Goal: Task Accomplishment & Management: Complete application form

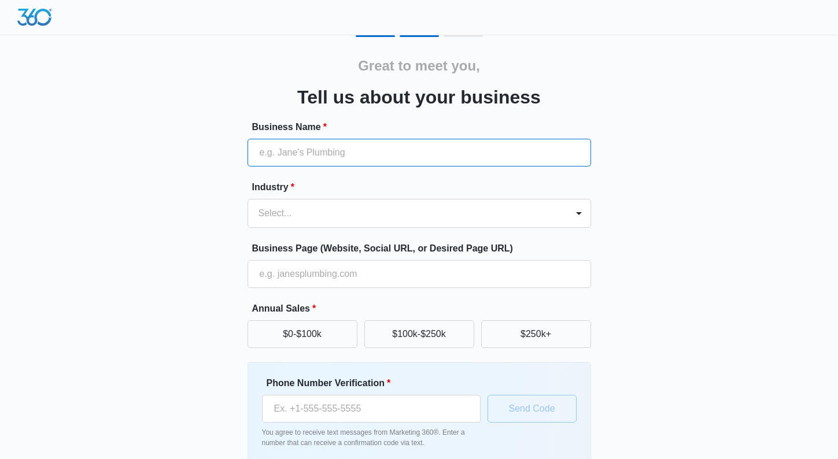
click at [266, 160] on input "Business Name *" at bounding box center [418, 153] width 343 height 28
type input "rigos residential remodeling"
click at [294, 205] on div "Select..." at bounding box center [407, 213] width 319 height 28
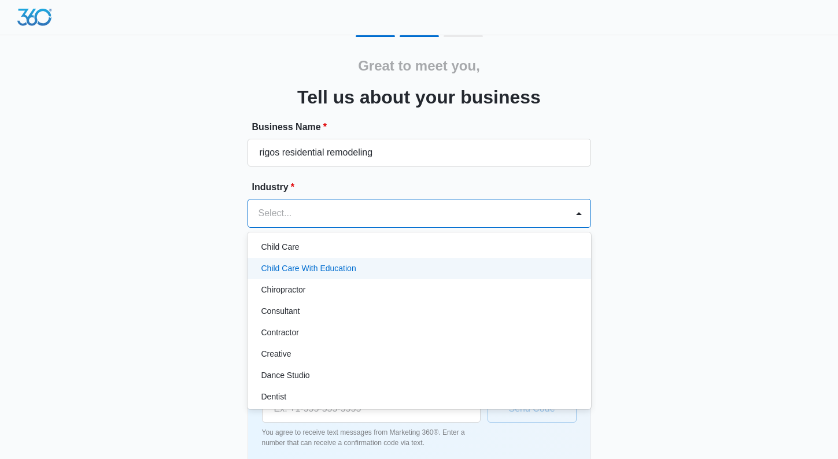
scroll to position [116, 0]
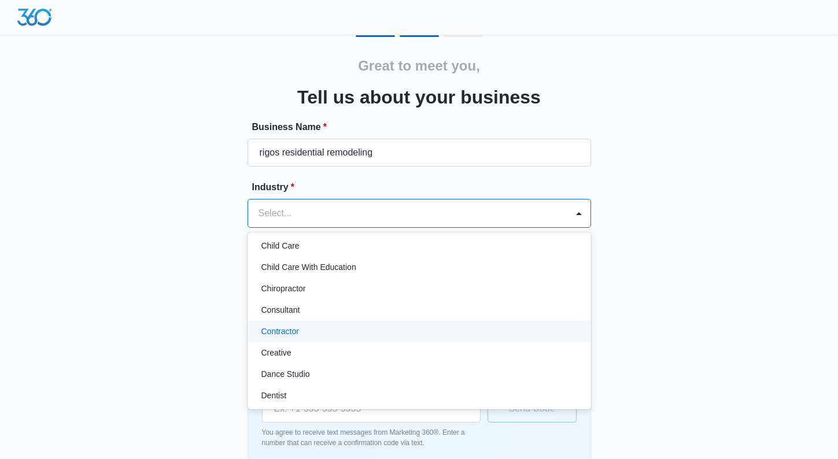
click at [299, 329] on div "Contractor" at bounding box center [417, 331] width 313 height 12
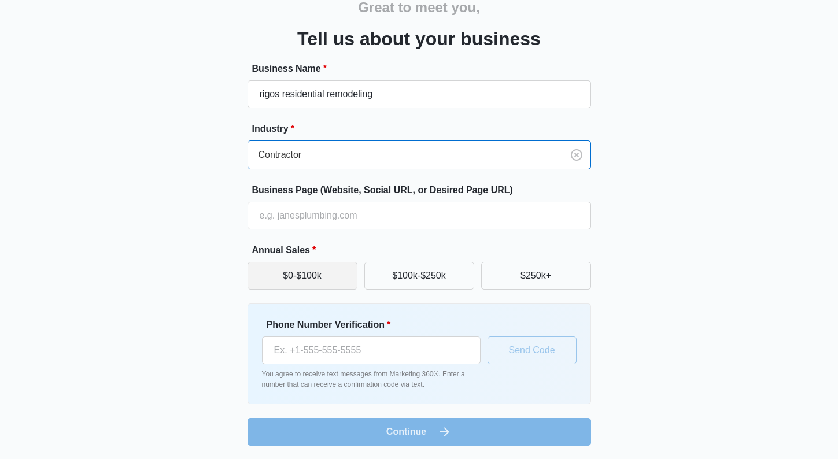
scroll to position [59, 0]
click at [287, 275] on button "$0-$100k" at bounding box center [302, 275] width 110 height 28
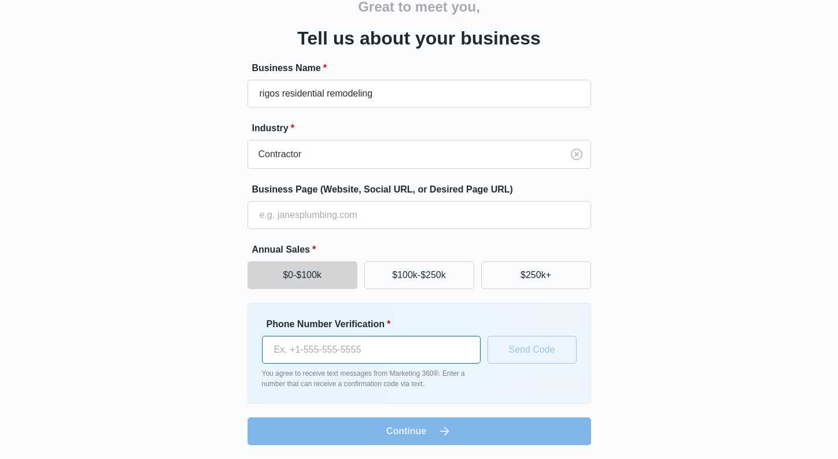
click at [338, 354] on input "Phone Number Verification *" at bounding box center [371, 350] width 219 height 28
type input "[PHONE_NUMBER]"
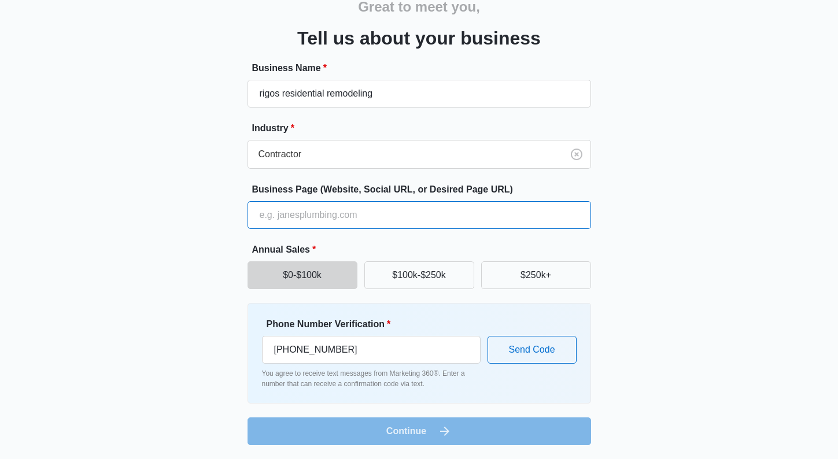
click at [299, 219] on input "Business Page (Website, Social URL, or Desired Page URL)" at bounding box center [418, 215] width 343 height 28
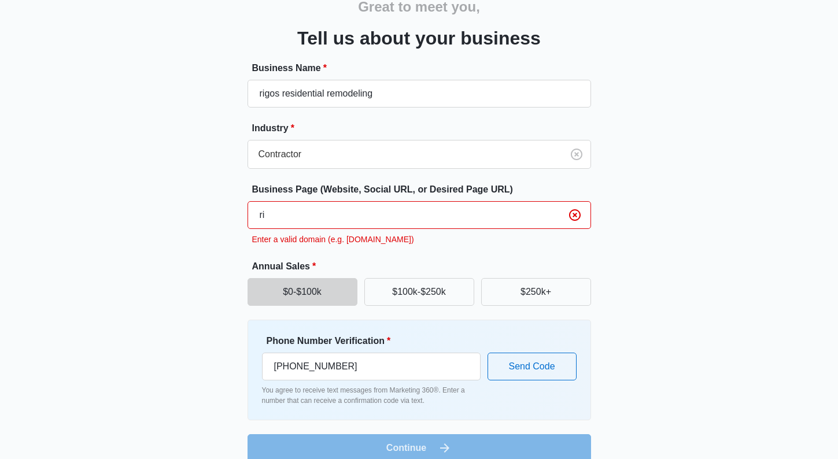
type input "r"
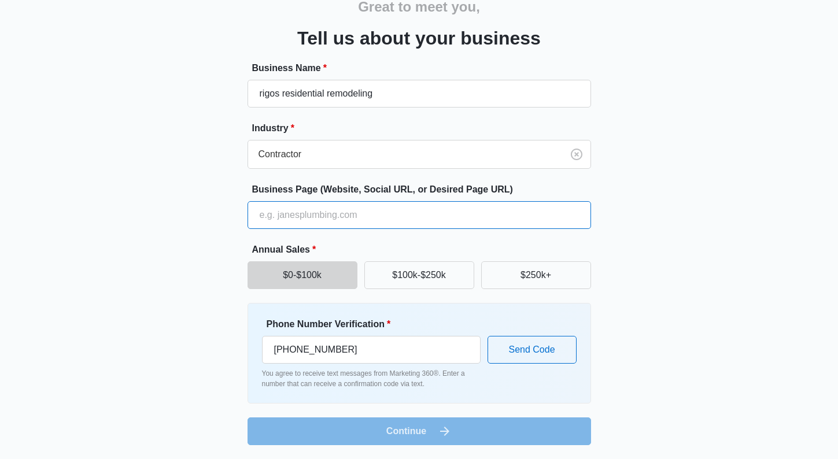
paste input "[URL][DOMAIN_NAME][PERSON_NAME]"
type input "[URL][DOMAIN_NAME][PERSON_NAME]"
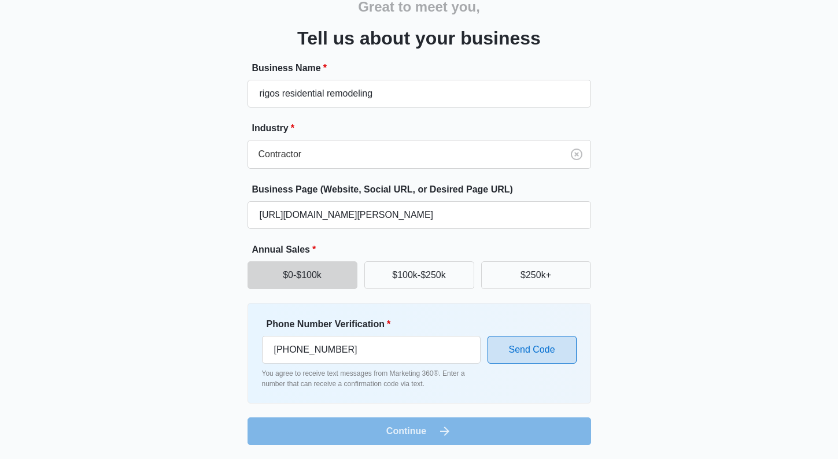
scroll to position [0, 0]
click at [536, 352] on button "Send Code" at bounding box center [531, 350] width 89 height 28
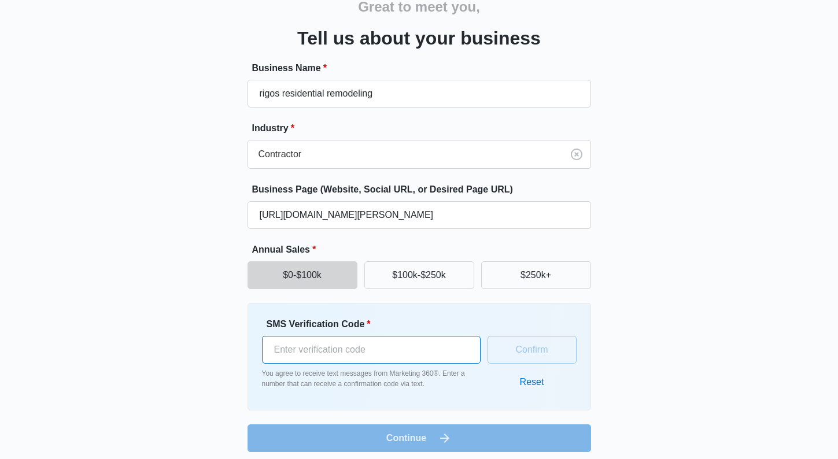
click at [296, 353] on input "SMS Verification Code *" at bounding box center [371, 350] width 219 height 28
type input "512225"
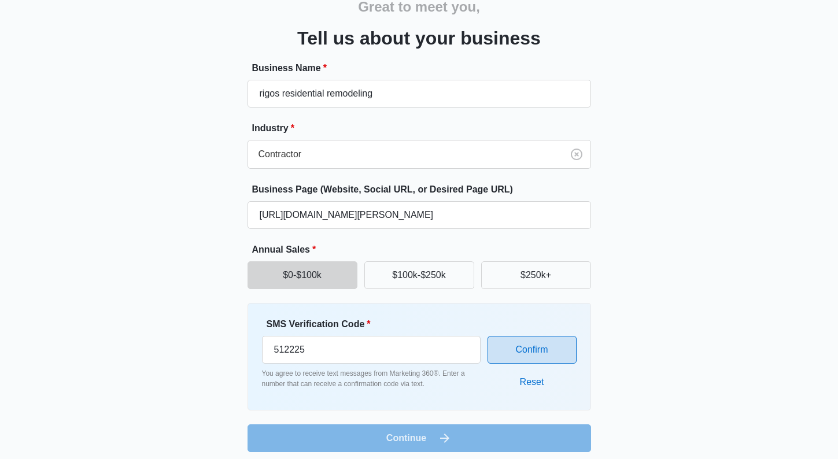
click at [519, 357] on button "Confirm" at bounding box center [531, 350] width 89 height 28
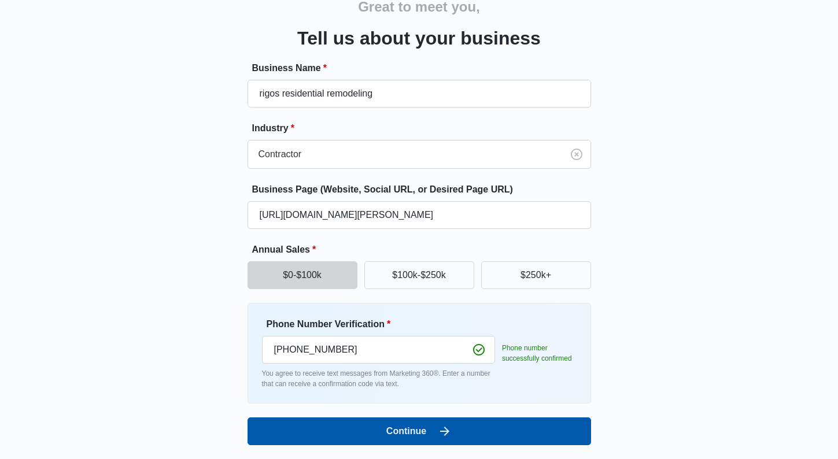
click at [399, 432] on button "Continue" at bounding box center [418, 431] width 343 height 28
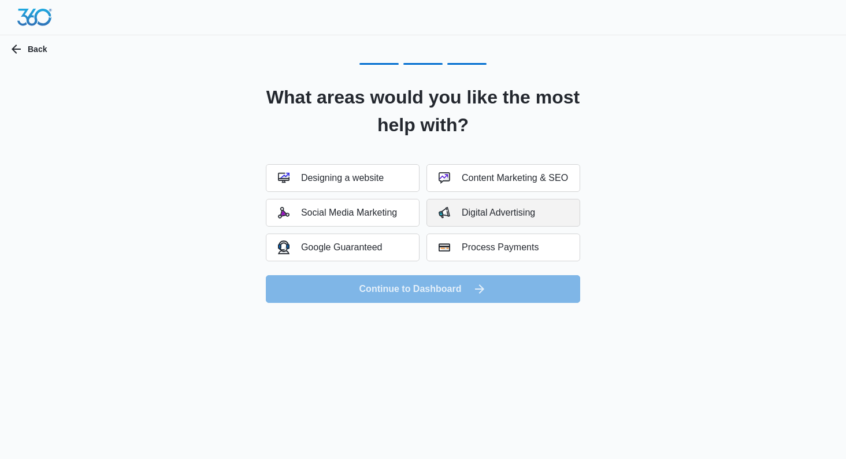
click at [503, 201] on button "Digital Advertising" at bounding box center [504, 213] width 154 height 28
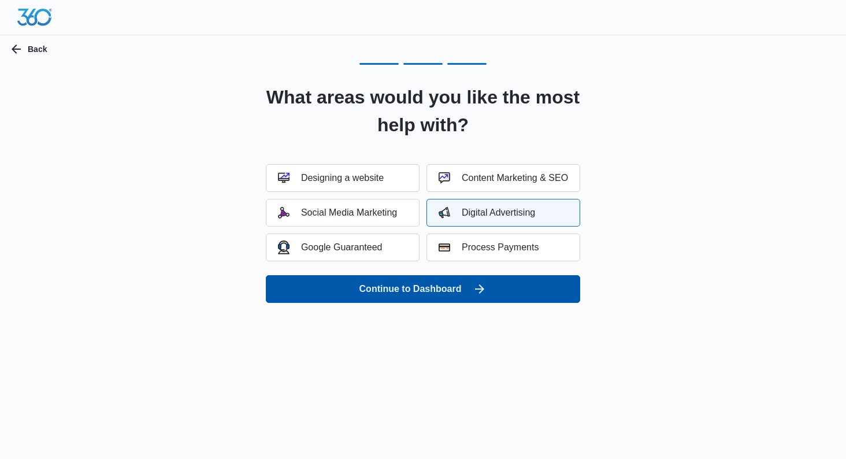
click at [496, 295] on button "Continue to Dashboard" at bounding box center [423, 289] width 314 height 28
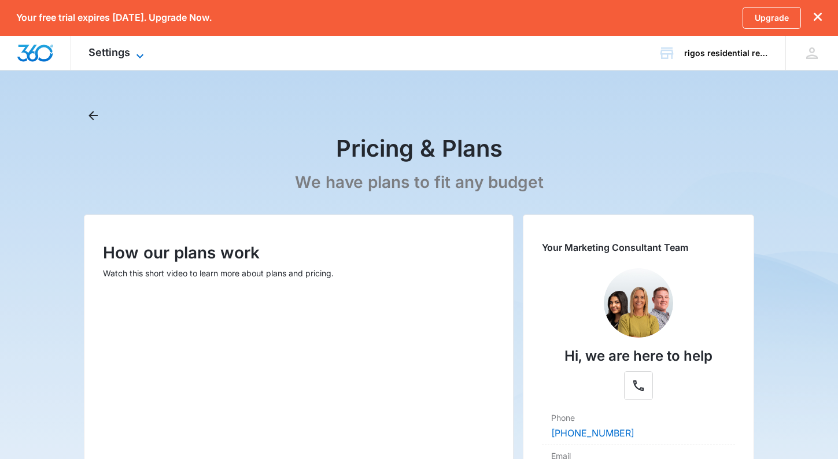
click at [143, 58] on icon at bounding box center [140, 56] width 14 height 14
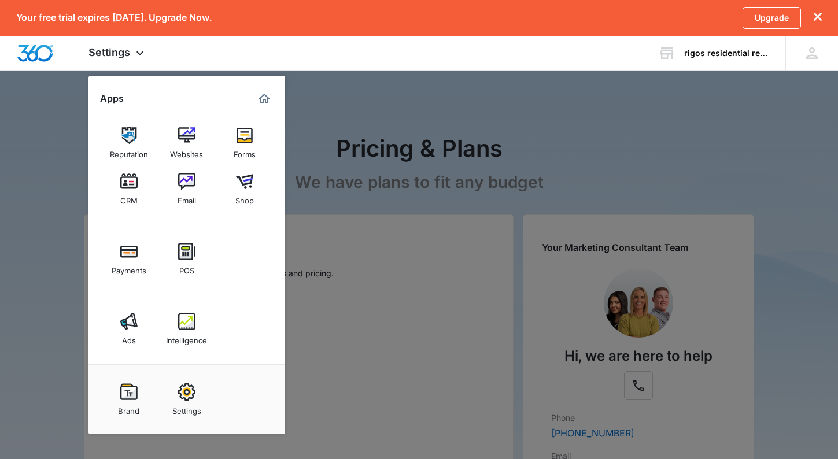
click at [72, 245] on div at bounding box center [419, 229] width 838 height 459
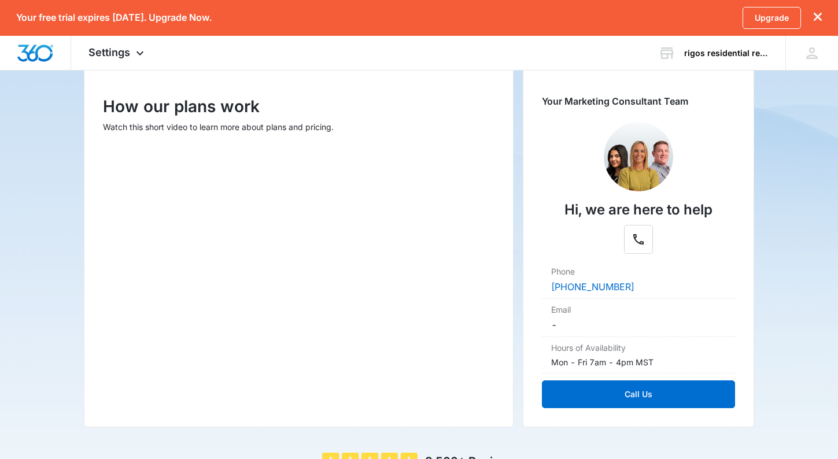
scroll to position [173, 0]
